Goal: Transaction & Acquisition: Book appointment/travel/reservation

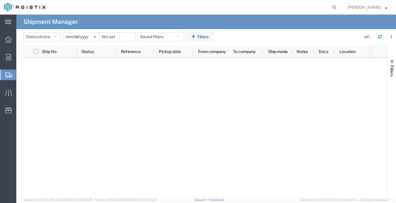
drag, startPoint x: 27, startPoint y: 94, endPoint x: 51, endPoint y: 86, distance: 25.2
click at [0, 0] on span "Create Shipment" at bounding box center [0, 0] width 0 height 0
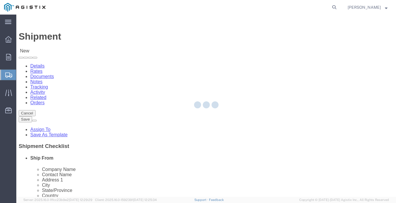
select select
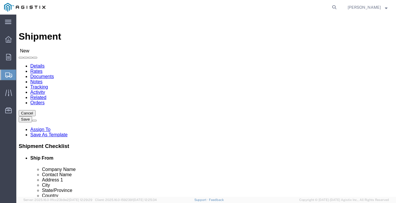
click select "Select [PERSON_NAME] Gasket PG&E"
select select "9596"
click select "Select [PERSON_NAME] Gasket PG&E"
select select
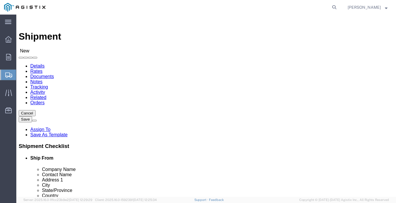
drag, startPoint x: 104, startPoint y: 84, endPoint x: 193, endPoint y: 80, distance: 88.9
click select "Select [PERSON_NAME] Gasket PG&E"
drag, startPoint x: 197, startPoint y: 82, endPoint x: 199, endPoint y: 67, distance: 15.5
click div "Customer Information Account Select Lamons Gasket PG&E Location Select All Othe…"
select select "23082"
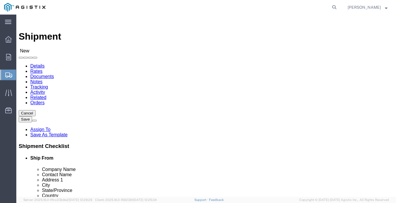
click select "Select All Others [GEOGRAPHIC_DATA] [GEOGRAPHIC_DATA] [GEOGRAPHIC_DATA] [GEOGRA…"
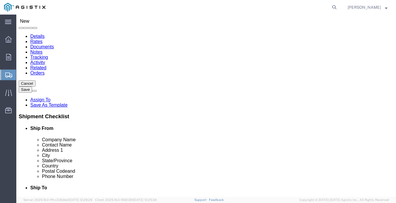
scroll to position [29, 0]
select select "MYPROFILE"
select select "[GEOGRAPHIC_DATA]"
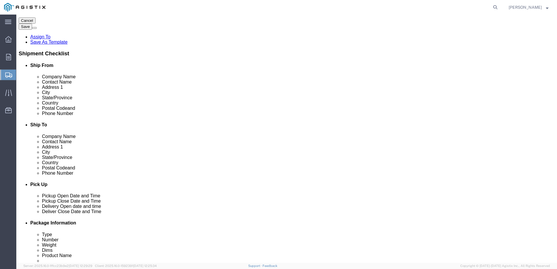
scroll to position [58, 0]
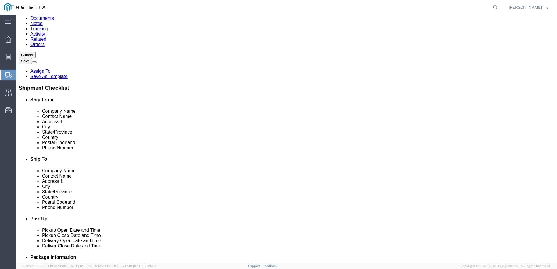
click input "text"
type input "6"
type input "P"
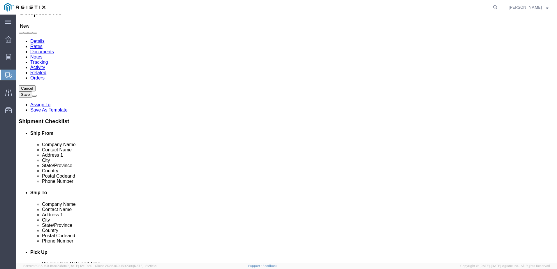
scroll to position [0, 0]
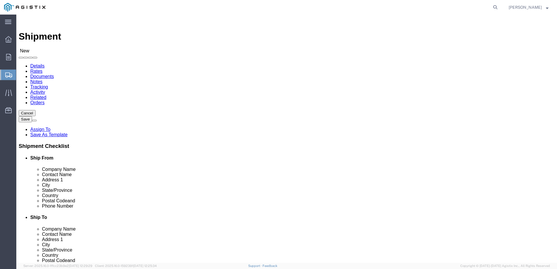
click input "text"
type input "L"
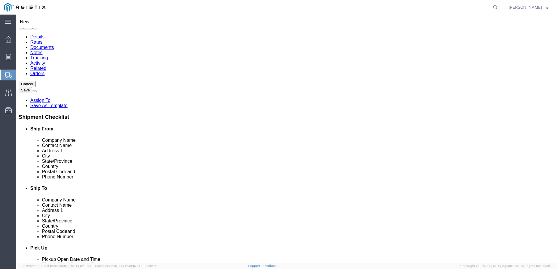
type input "P"
drag, startPoint x: 137, startPoint y: 90, endPoint x: 215, endPoint y: 95, distance: 77.9
click div "Ship From Location"
click input "text"
paste input "PACIFIC GAS #4591301"
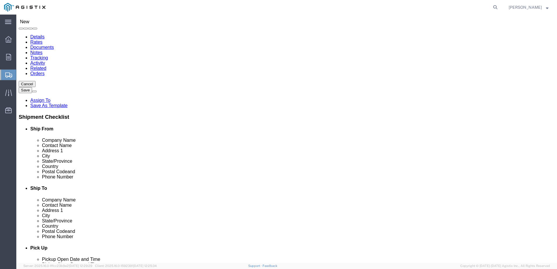
type input "PACIFIC GAS #4591301"
drag, startPoint x: 126, startPoint y: 88, endPoint x: 228, endPoint y: 99, distance: 102.5
click div "Ship From Location"
click input "text"
paste input "[STREET_ADDRESS]"
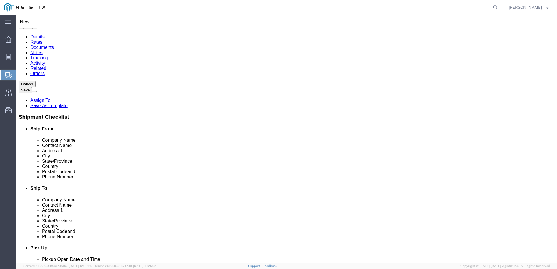
type input "[STREET_ADDRESS]"
click input "text"
drag, startPoint x: 150, startPoint y: 81, endPoint x: 218, endPoint y: 114, distance: 76.2
click div "Ship From Location"
click input "text"
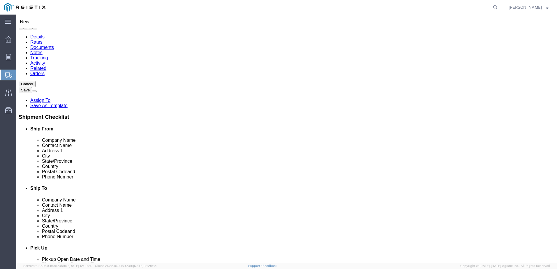
paste input "WILLOWS"
type input "WILLOWS"
click p "- PG&E - () 310 E Wood St, Willows, CA 95988-2246, US"
select select "CA"
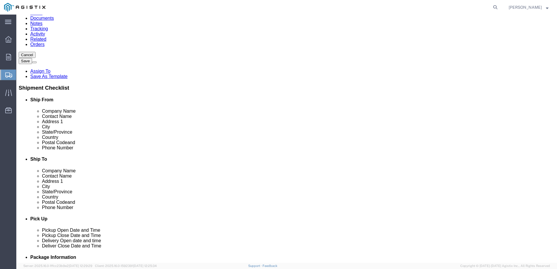
type input "Willows"
drag, startPoint x: 138, startPoint y: 64, endPoint x: 184, endPoint y: 68, distance: 46.8
click div "Ship From Location"
click input "text"
paste input "[PERSON_NAME]"
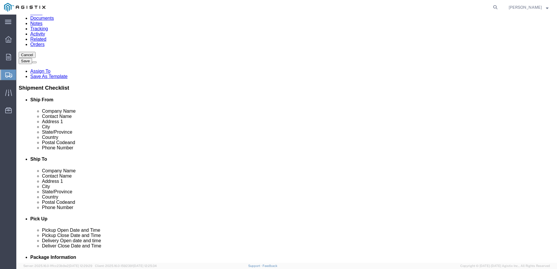
click input "[PERSON_NAME]"
type input "[PERSON_NAME]"
click div "Ship From Location"
click input "text"
paste input "[PHONE_NUMBER]"
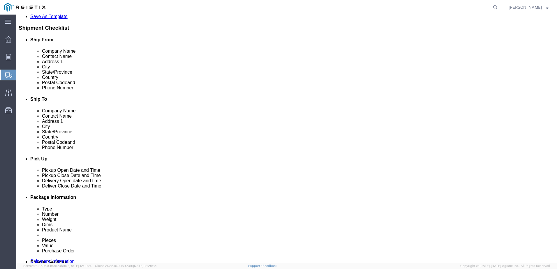
scroll to position [204, 0]
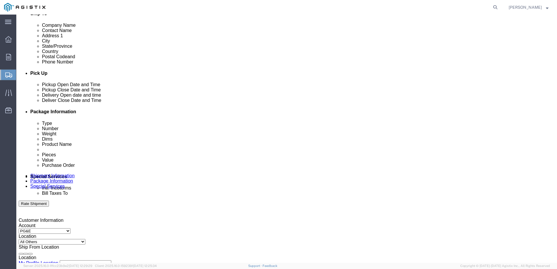
type input "[PHONE_NUMBER]"
click div "[DATE] 12:00 PM"
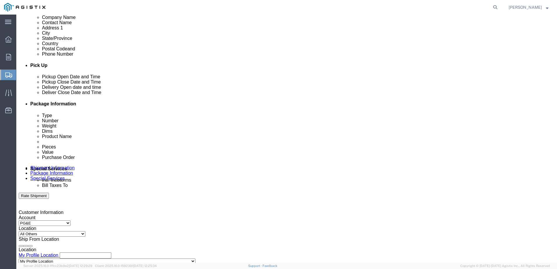
type input "8:00 PM"
click button "Apply"
click div
click input "9:00 PM"
type input "7:00 AM"
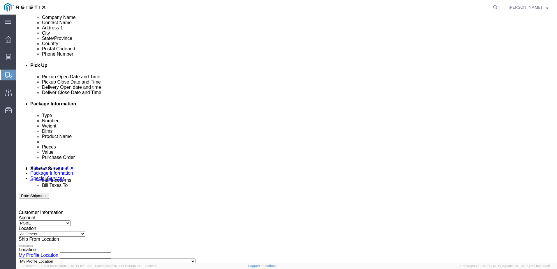
click button "Apply"
click div
type input "5:00 PM"
click button "Apply"
click div "Delivery by Date Delivery Start Date Delivery Start Time Deliver Open Date and …"
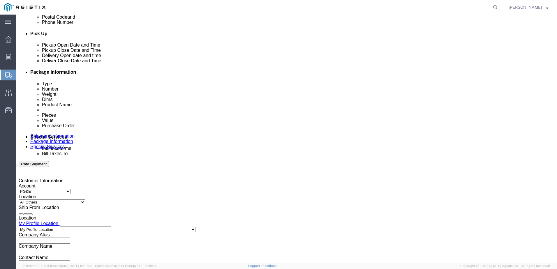
scroll to position [299, 0]
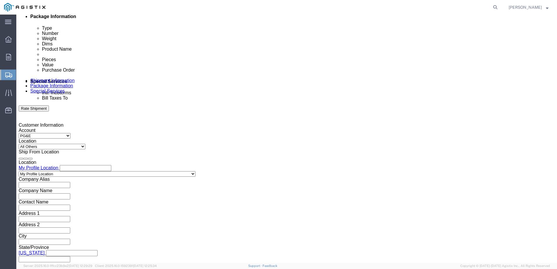
click input "text"
type input "2701224176"
click select "Select Account Type Activity ID Airline Appointment Number ASN Batch Request # …"
select select "ORDERNUM"
click select "Select Account Type Activity ID Airline Appointment Number ASN Batch Request # …"
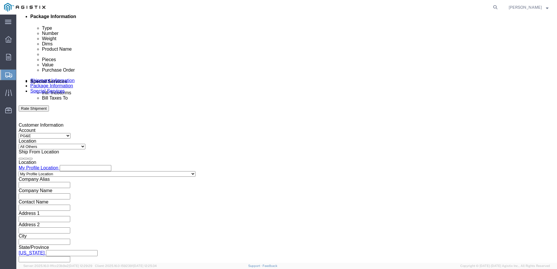
click input "text"
type input "M000134526"
click select "Select Account Type Activity ID Airline Appointment Number ASN Batch Request # …"
select select "PURCHORD"
click select "Select Account Type Activity ID Airline Appointment Number ASN Batch Request # …"
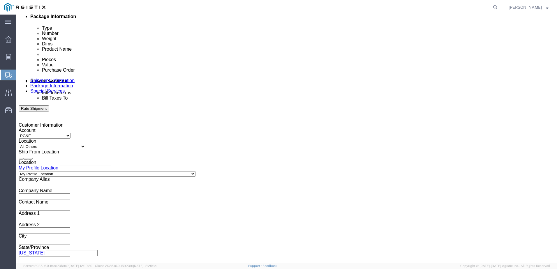
click div "Select Account Type Activity ID Airline Appointment Number ASN Batch Request # …"
click input "text"
type input "C1606069495D0"
click at [14, 183] on div "main_menu Created with Sketch. Collapse Menu Overview Orders Shipments Shipment…" at bounding box center [8, 142] width 16 height 255
click select "Select Air Less than Truckload Multi-Leg Ocean Freight Rail Small Parcel Truckl…"
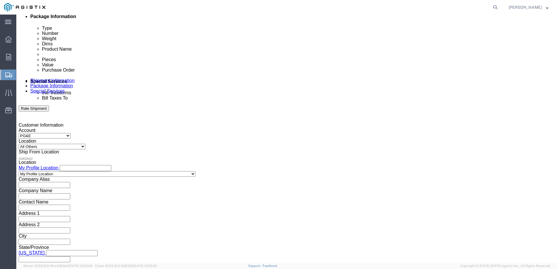
select select "LTL"
click select "Select Air Less than Truckload Multi-Leg Ocean Freight Rail Small Parcel Truckl…"
click div "Vehicle Select"
click select "Select Straight Truck"
select select "STTR"
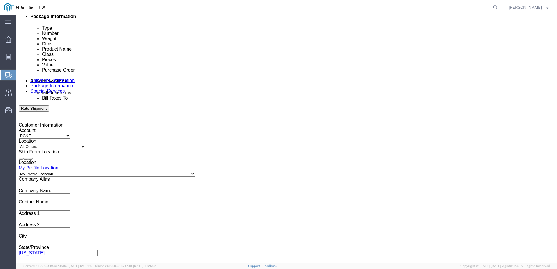
click select "Select Straight Truck"
click button "Continue"
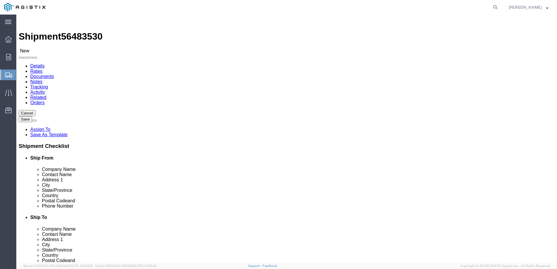
click select "Select Bulk Bundle(s) Cardboard Box(es) Carton(s) Crate(s) Drum(s) (Fiberboard)…"
select select "PSST"
click select "Select Bulk Bundle(s) Cardboard Box(es) Carton(s) Crate(s) Drum(s) (Fiberboard)…"
click input "text"
type input "36"
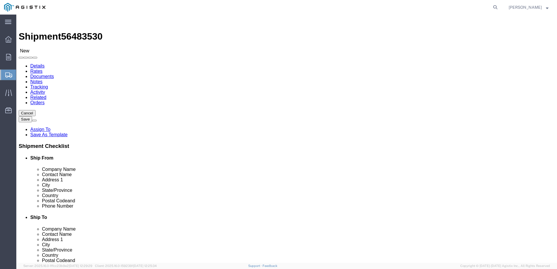
type input "36"
type input "3"
type input "20"
drag, startPoint x: 90, startPoint y: 148, endPoint x: 51, endPoint y: 142, distance: 39.5
click div "Weight 0.00 Select kgs lbs Ship. t°"
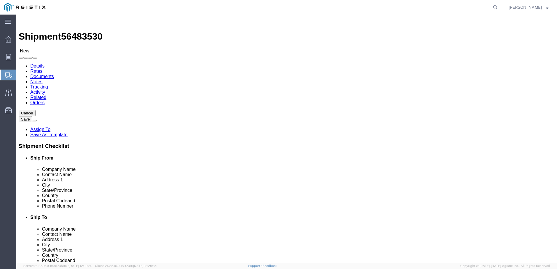
type input "625"
click div "Package Type Select Bulk Bundle(s) Cardboard Box(es) Carton(s) Crate(s) Drum(s)…"
click div "1 x Pallet(s) Standard (Stackable) Package Type Select Bulk Bundle(s) Cardboard…"
drag, startPoint x: 104, startPoint y: 182, endPoint x: 112, endPoint y: 170, distance: 14.1
click link "Add Content"
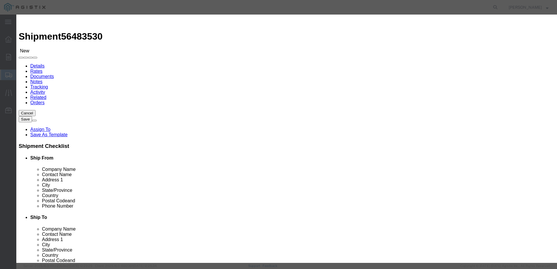
click input "text"
type input "BOLTS"
drag, startPoint x: 173, startPoint y: 57, endPoint x: 160, endPoint y: 49, distance: 15.0
click div "Pieces 0 Select Bag Barrels 100Board Feet Bottle Box Blister Pack Carats Can Ca…"
type input "60"
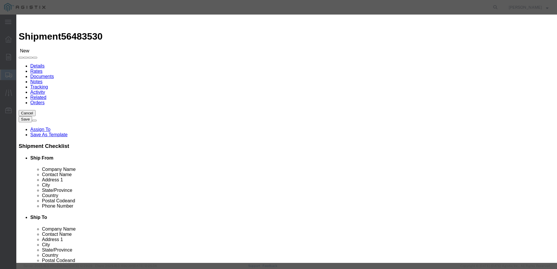
drag, startPoint x: 44, startPoint y: 138, endPoint x: 68, endPoint y: 138, distance: 23.9
click div
click input "text"
paste input "3,913.80"
type input "3,913.80"
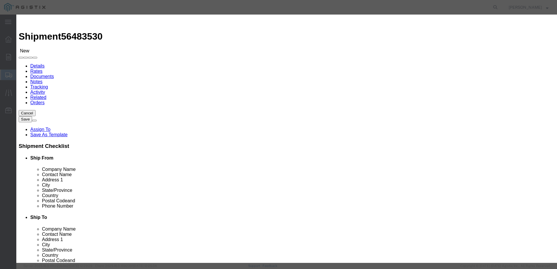
click button "Save & Close"
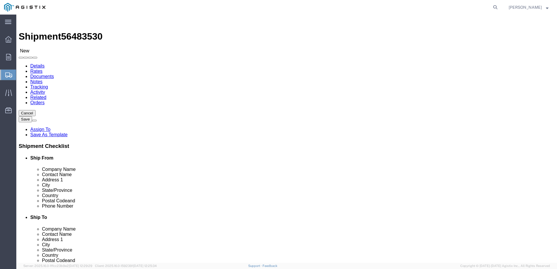
drag, startPoint x: 470, startPoint y: 237, endPoint x: 471, endPoint y: 228, distance: 10.0
click button "Rate Shipment"
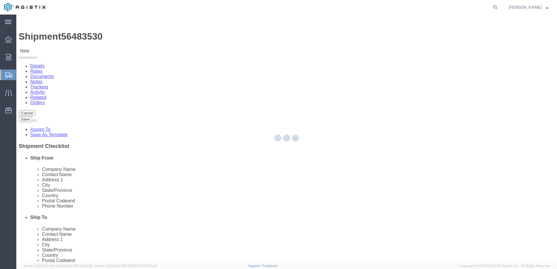
select select "PSST"
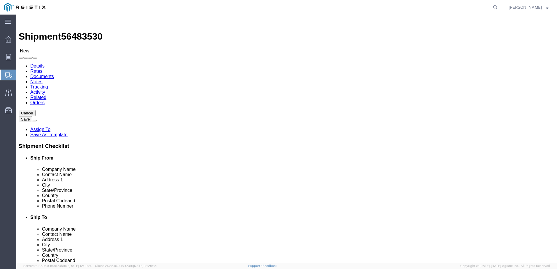
click div "1 x Pallet(s) Standard (Stackable) Package Type Select Bulk Bundle(s) Cardboard…"
click dd "60.00 Each"
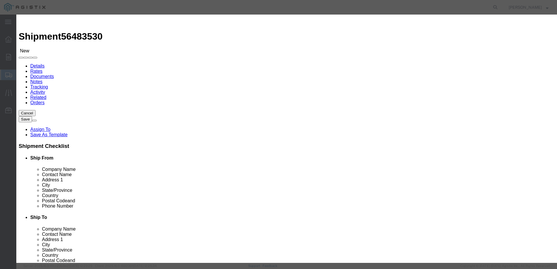
drag, startPoint x: 176, startPoint y: 92, endPoint x: 177, endPoint y: 96, distance: 3.5
click select "Select 50 55 60 65 70 85 92.5 100 125 175 250 300 400"
select select "50"
click select "Select 50 55 60 65 70 85 92.5 100 125 175 250 300 400"
click button "Save & Close"
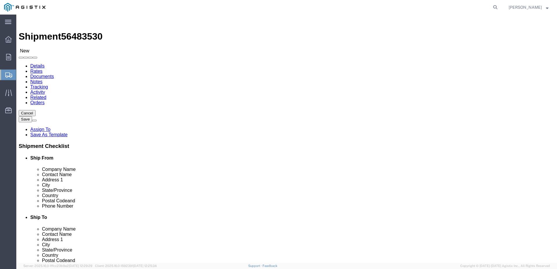
click button "Continue"
click button "Rate Shipment"
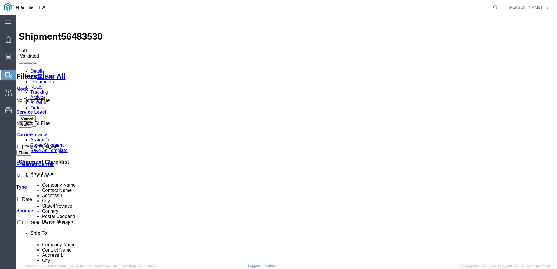
drag, startPoint x: 364, startPoint y: 84, endPoint x: 369, endPoint y: 78, distance: 7.8
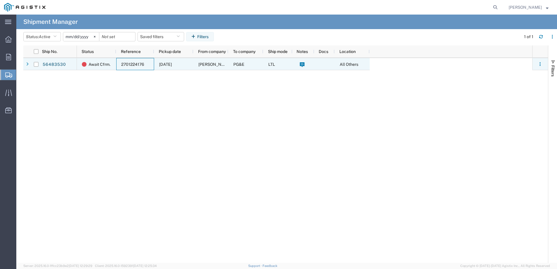
click at [135, 65] on span "2701224176" at bounding box center [132, 64] width 23 height 5
click at [34, 64] on input "Press Space to toggle row selection (unchecked)" at bounding box center [36, 64] width 5 height 5
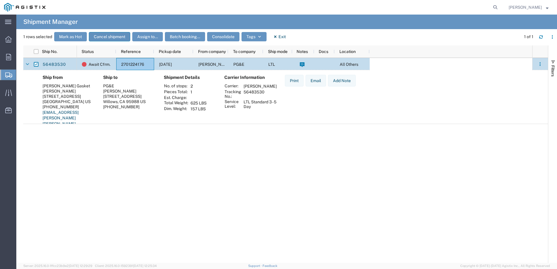
click at [111, 35] on button "Cancel shipment" at bounding box center [109, 36] width 41 height 9
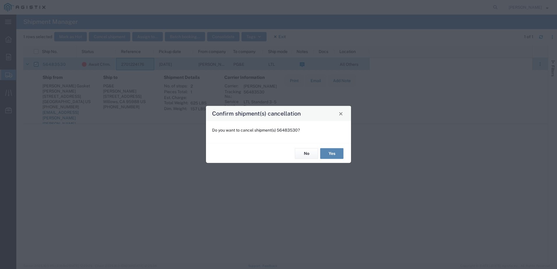
click at [338, 151] on button "Yes" at bounding box center [331, 153] width 23 height 11
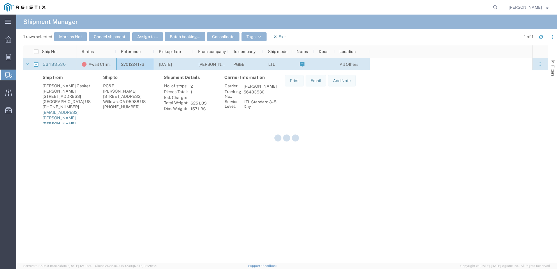
checkbox input "false"
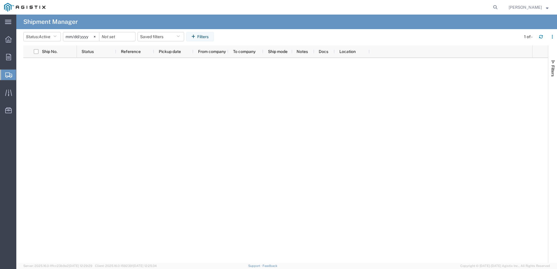
drag, startPoint x: 29, startPoint y: 93, endPoint x: 35, endPoint y: 91, distance: 6.2
click at [0, 0] on span "Create Shipment" at bounding box center [0, 0] width 0 height 0
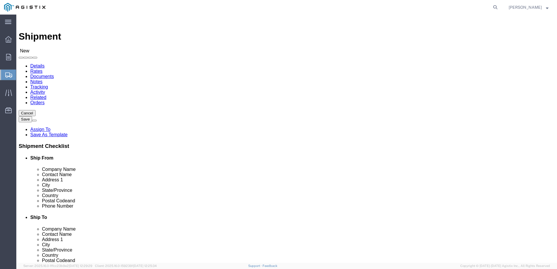
select select
drag, startPoint x: 134, startPoint y: 59, endPoint x: 283, endPoint y: 118, distance: 160.9
click div "Customer Information"
click input "text"
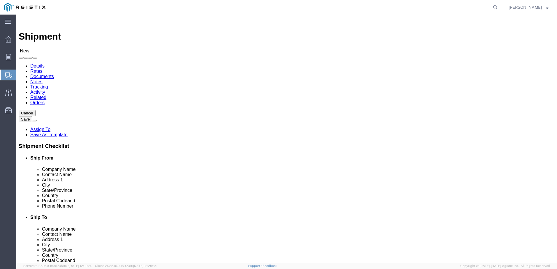
paste input "[STREET_ADDRESS]"
type input "[STREET_ADDRESS]"
click input "text"
drag, startPoint x: 147, startPoint y: 54, endPoint x: 186, endPoint y: 72, distance: 42.1
click div "Please fix the following errors Customer Information Account Select [PERSON_NAM…"
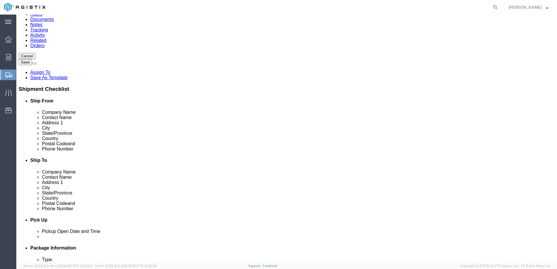
scroll to position [58, 0]
click input "text"
paste input "PACIFIC GAS"
type input "PACIFIC GAS"
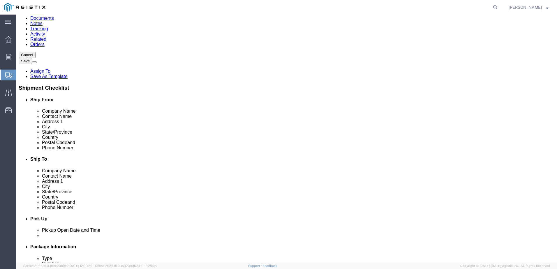
click div
drag, startPoint x: 149, startPoint y: 56, endPoint x: 211, endPoint y: 81, distance: 67.7
click div "Ship From Location"
click input "text"
paste input "[PERSON_NAME]"
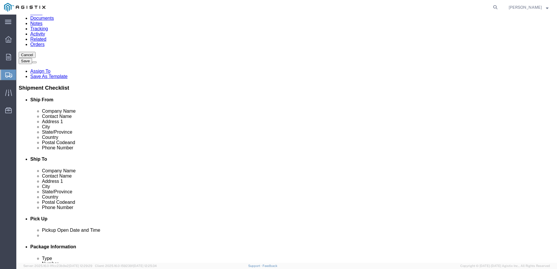
type input "[PERSON_NAME]"
drag, startPoint x: 127, startPoint y: 55, endPoint x: 152, endPoint y: 58, distance: 25.3
click div "Ship From Location"
drag, startPoint x: 313, startPoint y: 112, endPoint x: 268, endPoint y: 87, distance: 51.3
click div "Location My Profile Location (OBSOLETE) [PERSON_NAME] SC - GC TRAILER (OBSOLETE…"
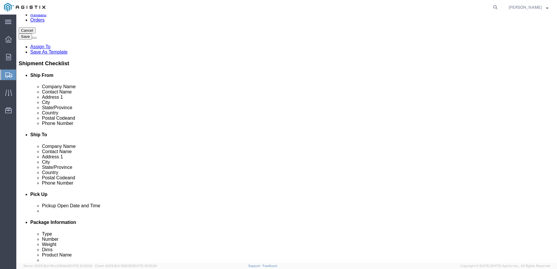
paste input "[PERSON_NAME]"
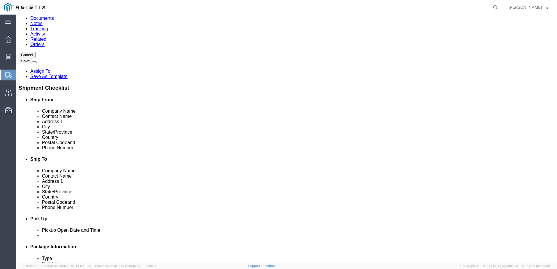
type input "[PERSON_NAME]"
click div "Ship From Location"
click input "text"
paste input "[PHONE_NUMBER]"
type input "[PHONE_NUMBER]"
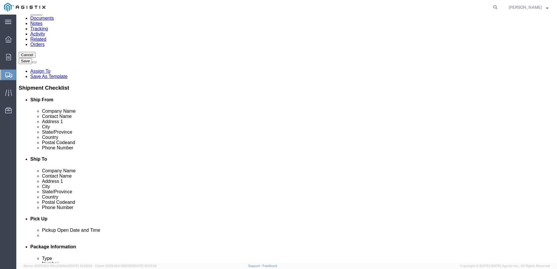
click input "text"
drag, startPoint x: 132, startPoint y: 78, endPoint x: 222, endPoint y: 148, distance: 114.0
paste input "WILLOWS"
type input "WILLOWS"
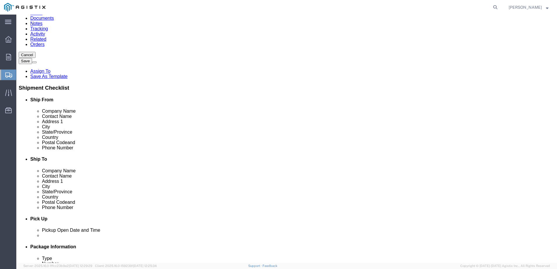
click input "text"
paste input "WILLOWS"
type input "WILLOWS"
click div "Location My Profile Location (OBSOLETE) [PERSON_NAME] SC - GC TRAILER (OBSOLETE…"
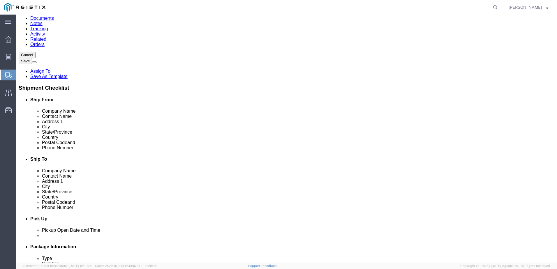
click input "text"
type input "l"
type input "[PERSON_NAME] GASKET COMPANY"
type input "[PERSON_NAME]"
type input "7300 AIRPORT VLB"
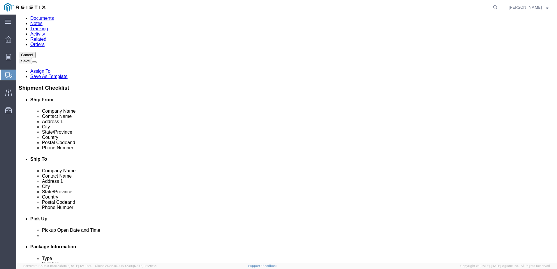
click input "text"
type input "[GEOGRAPHIC_DATA]"
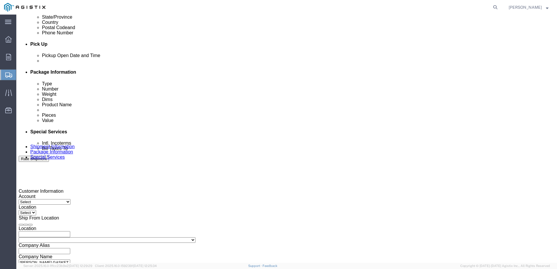
scroll to position [303, 0]
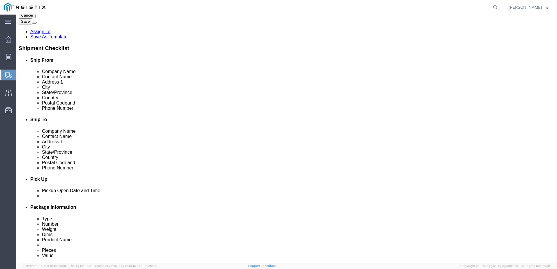
click body "Shipment New Details Rates Documents Notes Tracking Activity Related Orders Can…"
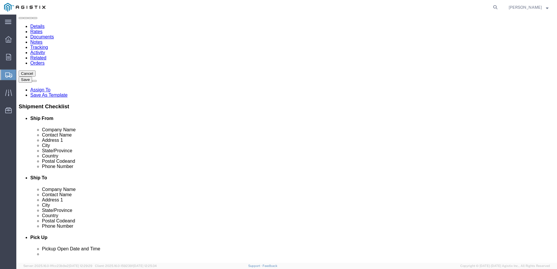
drag, startPoint x: 81, startPoint y: 193, endPoint x: 87, endPoint y: 191, distance: 5.6
click input "text"
type input "77061"
click input "text"
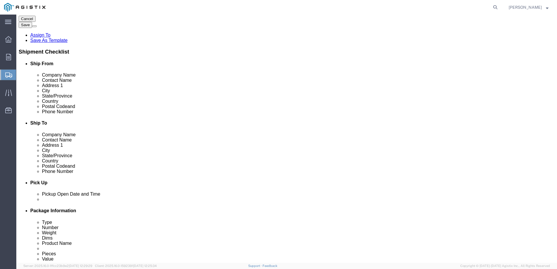
scroll to position [98, 0]
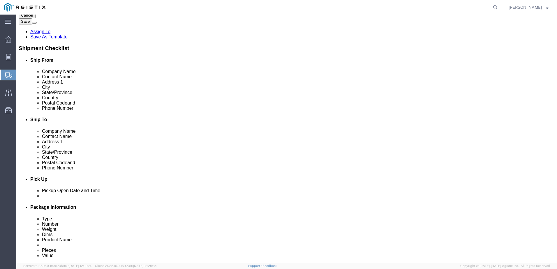
type input "[PHONE_NUMBER]"
click input "text"
type input "[PERSON_NAME][EMAIL_ADDRESS][PERSON_NAME][PERSON_NAME][DOMAIN_NAME]"
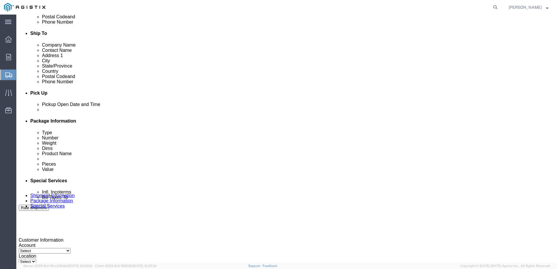
scroll to position [185, 0]
click div "[DATE] 12:00 PM"
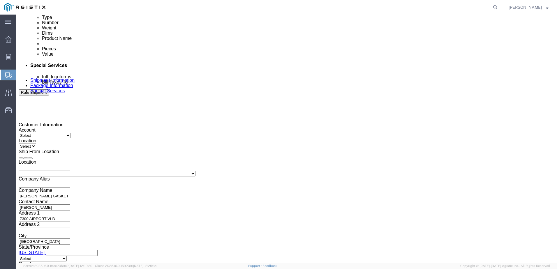
type input "5:00 PM"
click button "Apply"
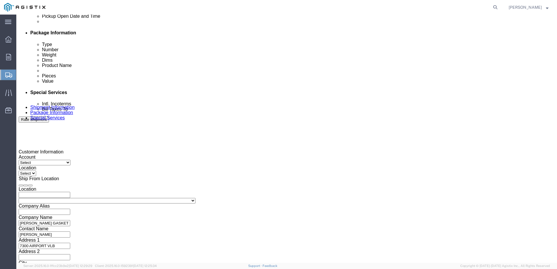
scroll to position [241, 0]
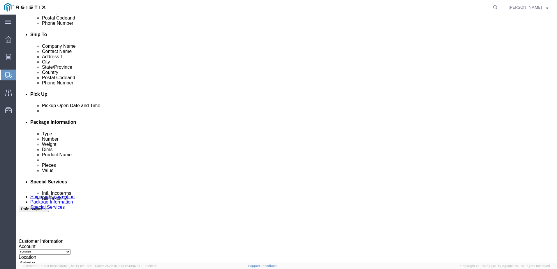
click div
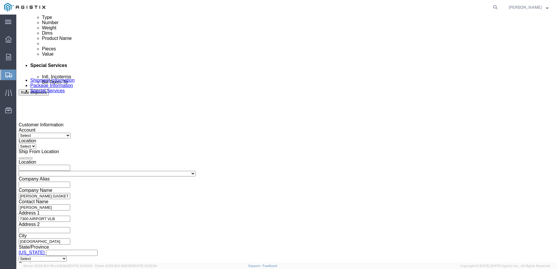
click input "6:00 PM"
type input "8:00 AM"
click button "Apply"
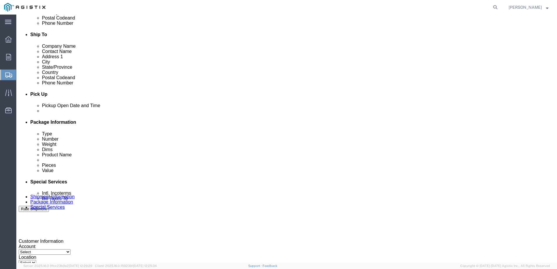
click div
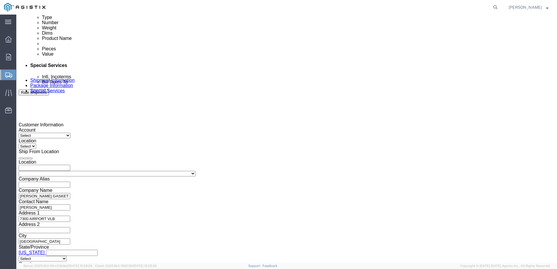
type input "6:00 PM"
click button "Apply"
click input "text"
type input "2701224176"
click select "Select Account Type Activity ID Airline Appointment Number ASN Batch Request # …"
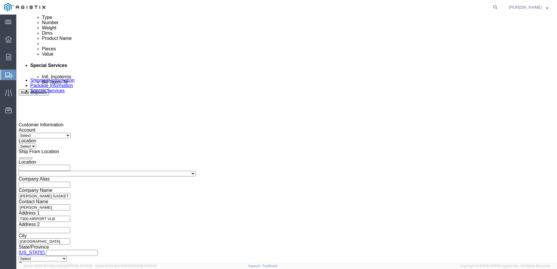
drag, startPoint x: 192, startPoint y: 104, endPoint x: 191, endPoint y: 111, distance: 6.7
click select "Select Account Type Activity ID Airline Appointment Number ASN Batch Request # …"
select select "ORDERNUM"
click select "Select Account Type Activity ID Airline Appointment Number ASN Batch Request # …"
click input "text"
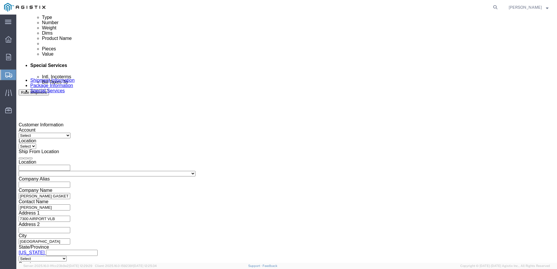
type input "M000134526"
click select "Select Account Type Activity ID Airline Appointment Number ASN Batch Request # …"
select select "PURCHORD"
click select "Select Account Type Activity ID Airline Appointment Number ASN Batch Request # …"
click input "text"
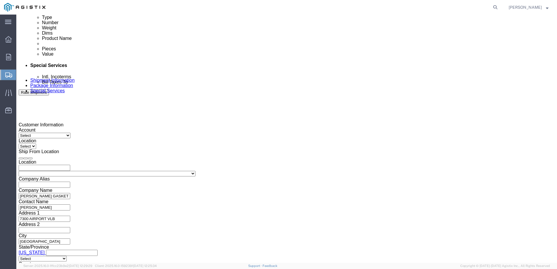
type input "C1606069495D0"
click select "Select Air Less than Truckload Multi-Leg Ocean Freight Rail Small Parcel Truckl…"
select select "LTL"
click select "Select Air Less than Truckload Multi-Leg Ocean Freight Rail Small Parcel Truckl…"
drag, startPoint x: 55, startPoint y: 193, endPoint x: 54, endPoint y: 197, distance: 4.0
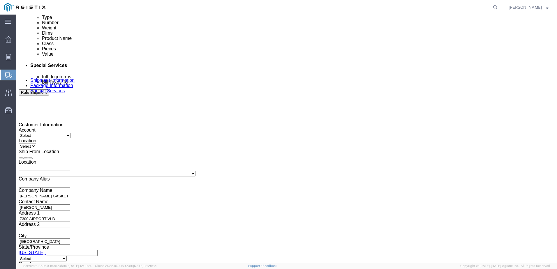
click select "Select Straight Truck"
select select "STTR"
click select "Select Straight Truck"
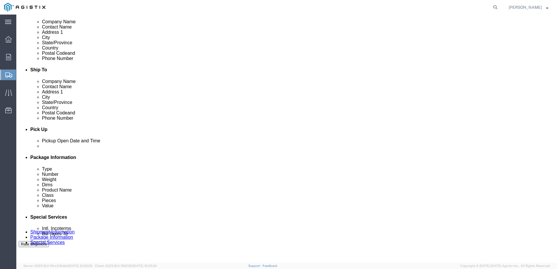
scroll to position [96, 0]
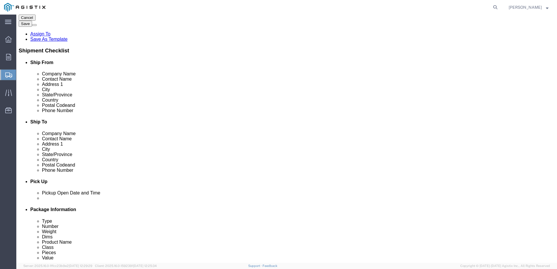
click input "Postal Code"
type input "95988"
click div "Location My Profile Location (OBSOLETE) [PERSON_NAME] SC - GC TRAILER (OBSOLETE…"
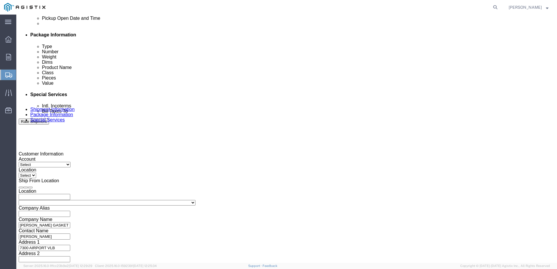
scroll to position [299, 0]
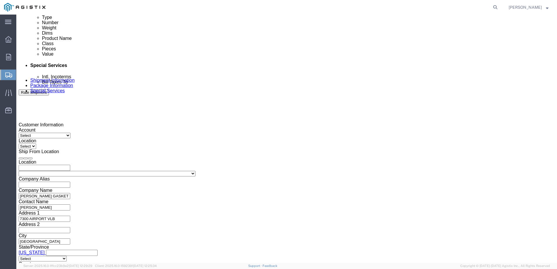
click button "Continue"
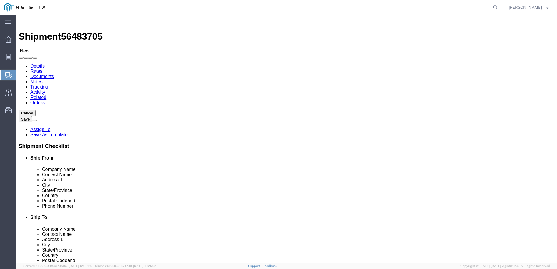
click select "Select Bale(s) Basket(s) Bolt(s) Bottle(s) Buckets Bulk Bundle(s) Can(s) Cardbo…"
select select "PSST"
click select "Select Bale(s) Basket(s) Bolt(s) Bottle(s) Buckets Bulk Bundle(s) Can(s) Cardbo…"
drag, startPoint x: 78, startPoint y: 136, endPoint x: 71, endPoint y: 135, distance: 7.4
click div "Length x Width x Height Select cm ft in"
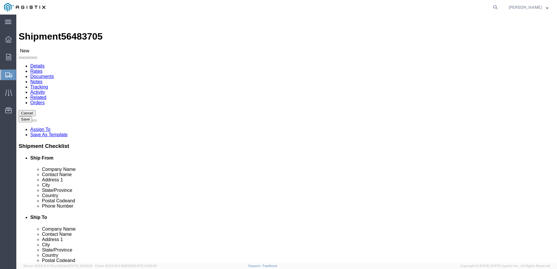
type input "3"
type input "36"
type input "30"
type input "20"
drag, startPoint x: 87, startPoint y: 130, endPoint x: 78, endPoint y: 131, distance: 8.5
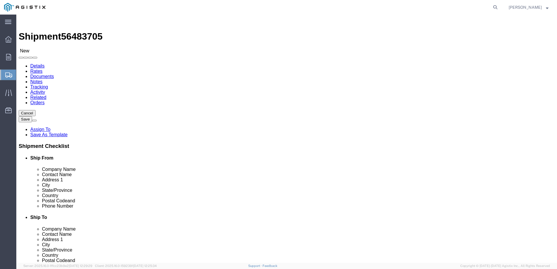
click div "Package Type Select Bale(s) Basket(s) Bolt(s) Bottle(s) Buckets Bulk Bundle(s) …"
click input "3"
type input "36"
drag, startPoint x: 90, startPoint y: 143, endPoint x: 64, endPoint y: 144, distance: 26.5
click div "Weight 20 Select kgs lbs Ship. t°"
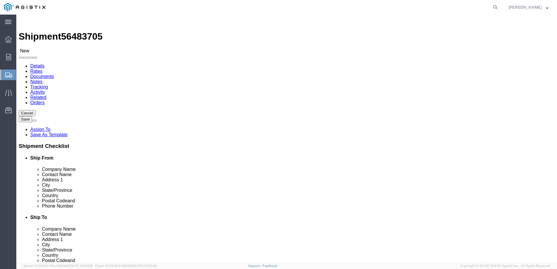
type input "625"
click link "Add Content"
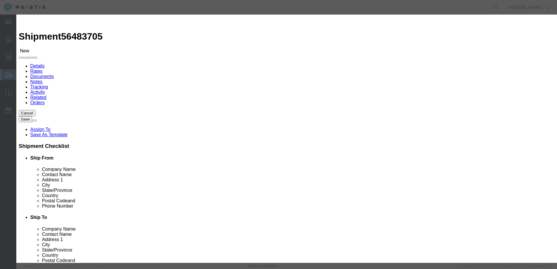
click input "text"
type input "BOLTS"
drag, startPoint x: 175, startPoint y: 55, endPoint x: 130, endPoint y: 51, distance: 45.9
click div "Product Name BOLTS Pieces 0 Select Bag Barrels 100Board Feet Bottle Box Blister…"
type input "60"
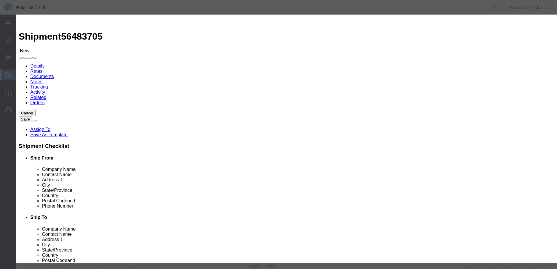
click input "text"
click div "Pieces 60 Select Bag Barrels 100Board Feet Bottle Box Blister Pack Carats Can C…"
click input "text"
paste input "3,913.80"
click input "3,913.80"
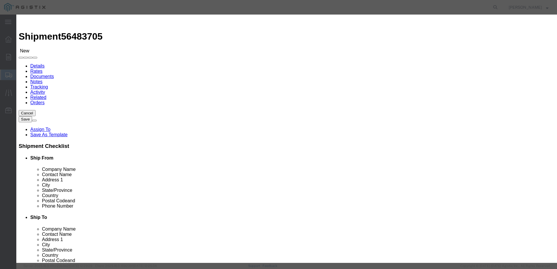
type input "3,913.80"
click select "Select 50 55 60 65 70 85 92.5 100 125 175 250 300 400"
select select "50"
click select "Select 50 55 60 65 70 85 92.5 100 125 175 250 300 400"
click button "Save & Close"
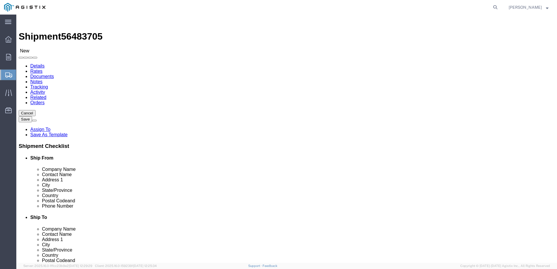
drag, startPoint x: 417, startPoint y: 124, endPoint x: 469, endPoint y: 202, distance: 93.9
click button "Continue"
click button "Rate Shipment"
click button "Previous"
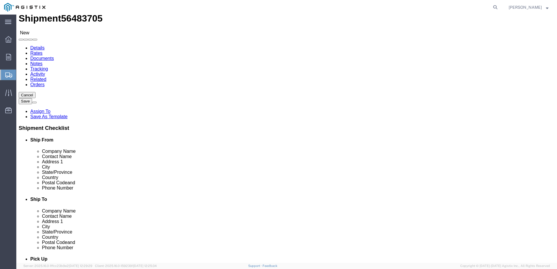
scroll to position [28, 0]
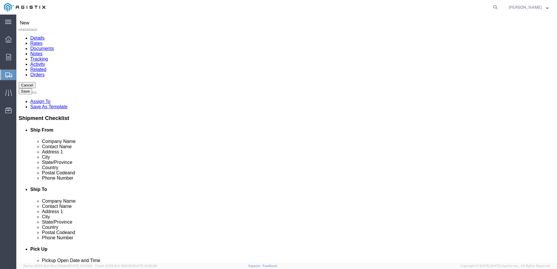
click button "Previous"
click div "Account Select [PERSON_NAME] Gasket PG&E"
click select "Select [PERSON_NAME] Gasket PG&E"
select select "102740"
click select "Select [PERSON_NAME] Gasket PG&E"
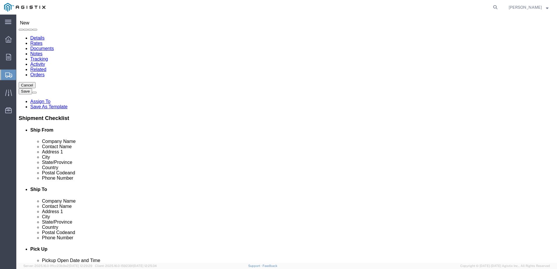
select select
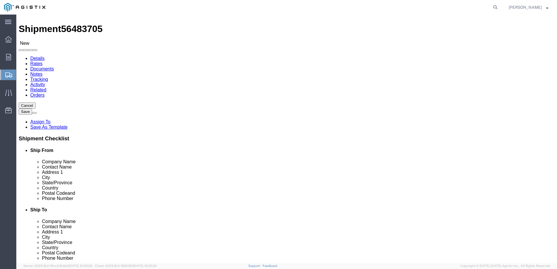
scroll to position [0, 0]
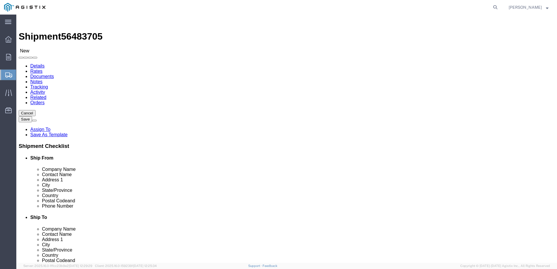
click div "Account Select [PERSON_NAME] Gasket PG&E Location Select [GEOGRAPHIC_DATA][PERS…"
click select "Select [PERSON_NAME]"
click select "Select [PERSON_NAME] Gasket PG&E"
select select "9596"
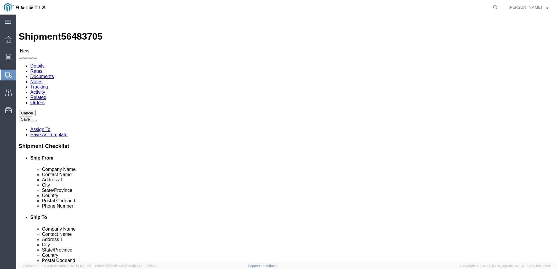
click select "Select [PERSON_NAME] Gasket PG&E"
click select "Select [PERSON_NAME]"
select select
select select "23082"
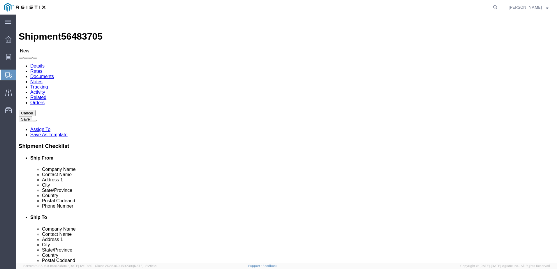
click select "Select All Others [GEOGRAPHIC_DATA] [GEOGRAPHIC_DATA] [GEOGRAPHIC_DATA] [GEOGRA…"
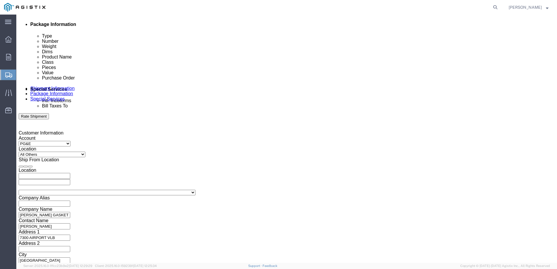
scroll to position [299, 0]
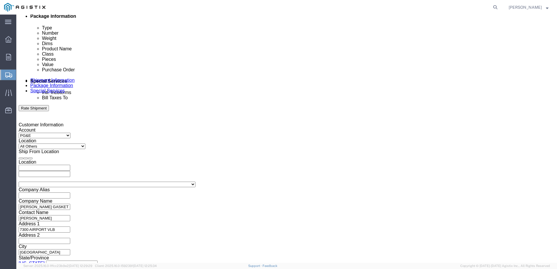
drag, startPoint x: 454, startPoint y: 237, endPoint x: 458, endPoint y: 250, distance: 13.9
click button "Rate Shipment"
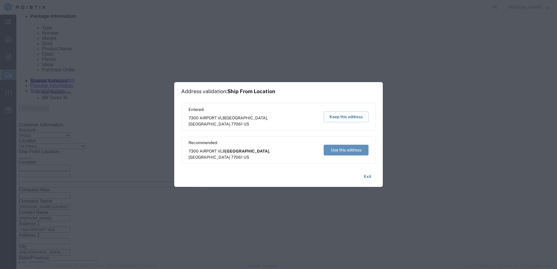
click at [346, 153] on button "Use this address" at bounding box center [346, 150] width 45 height 11
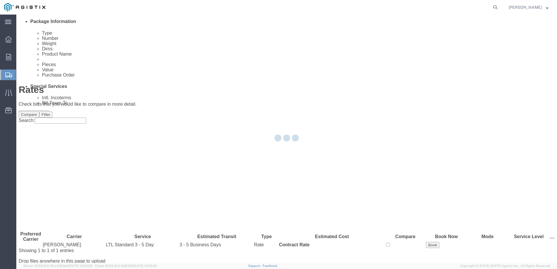
scroll to position [0, 0]
